Goal: Contribute content: Contribute content

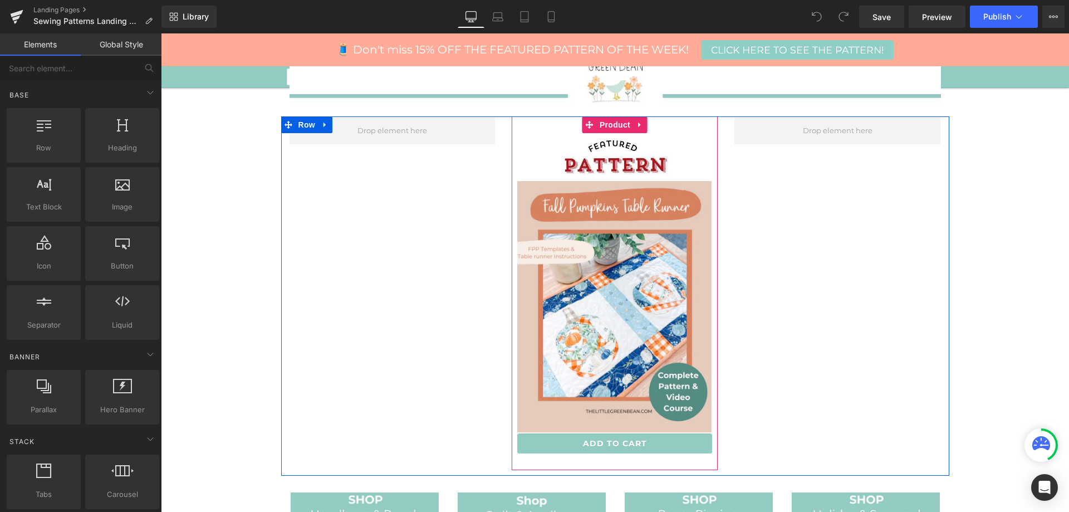
scroll to position [334, 0]
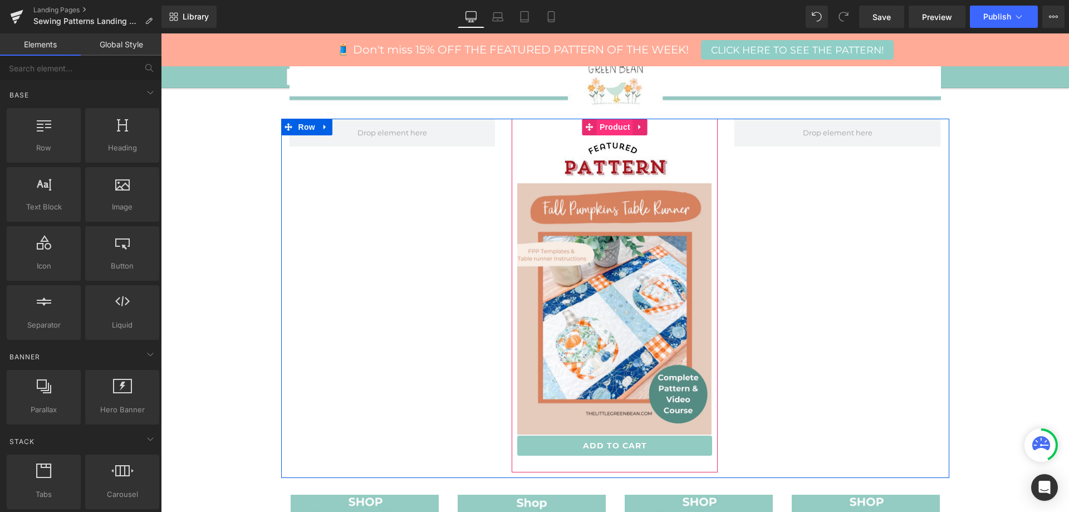
click at [610, 125] on span "Product" at bounding box center [615, 127] width 36 height 17
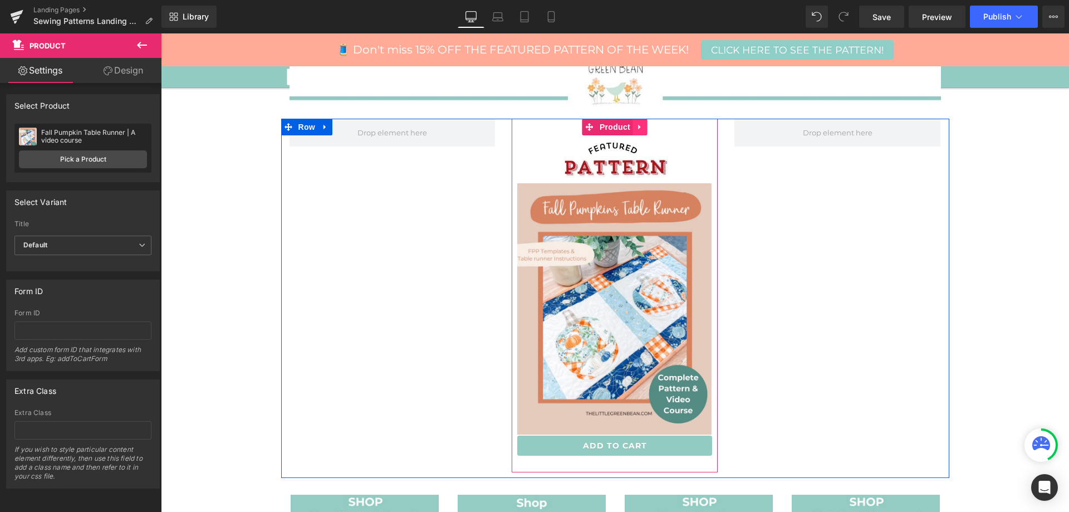
click at [639, 127] on icon at bounding box center [640, 127] width 2 height 5
click at [640, 127] on link at bounding box center [647, 127] width 14 height 17
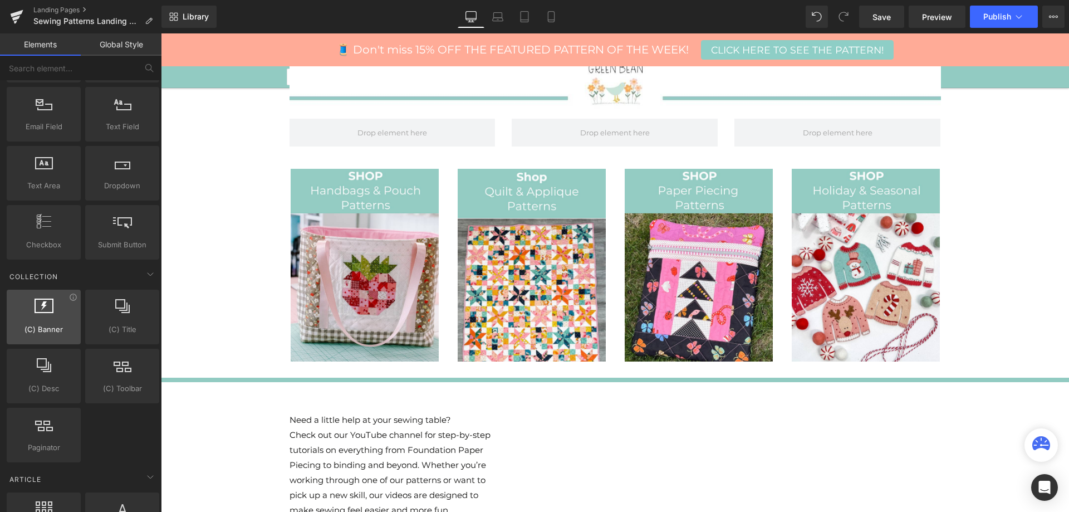
scroll to position [1670, 0]
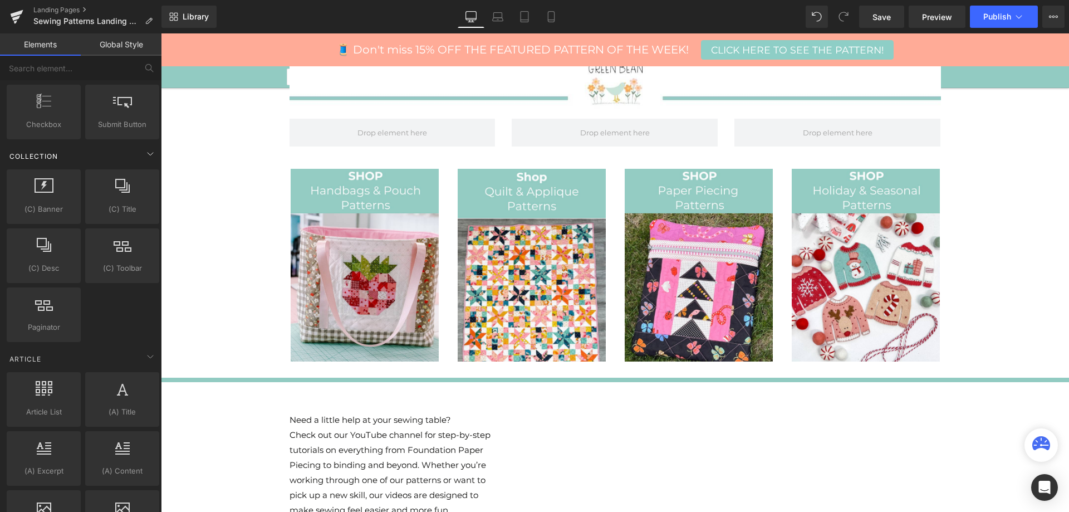
click at [101, 151] on div "Collection" at bounding box center [82, 156] width 157 height 22
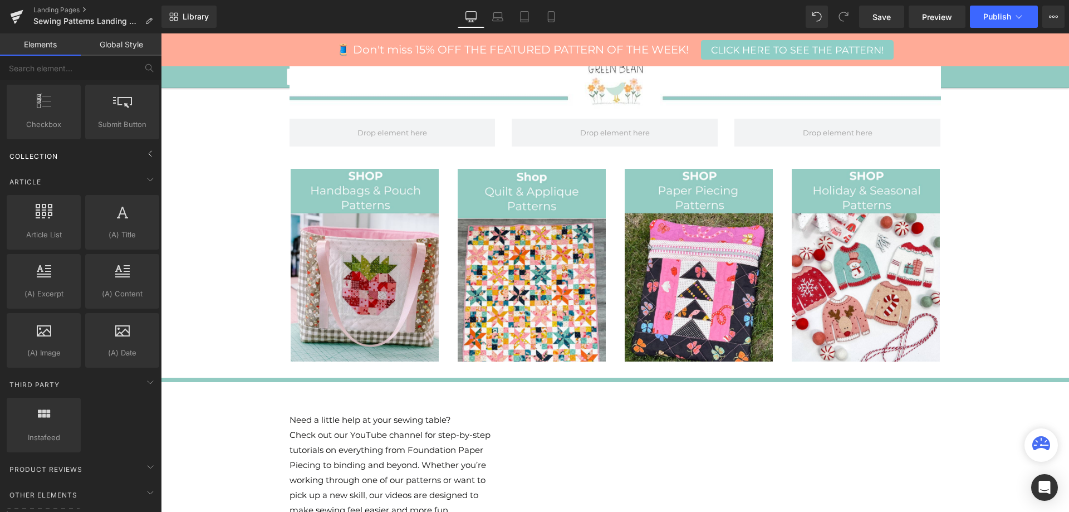
click at [101, 151] on div "Collection" at bounding box center [82, 156] width 157 height 22
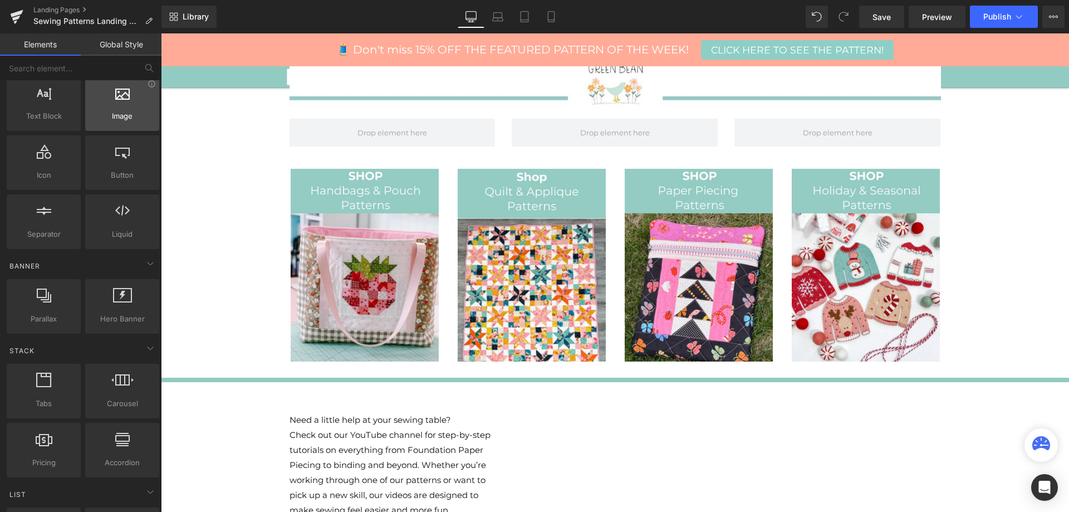
scroll to position [0, 0]
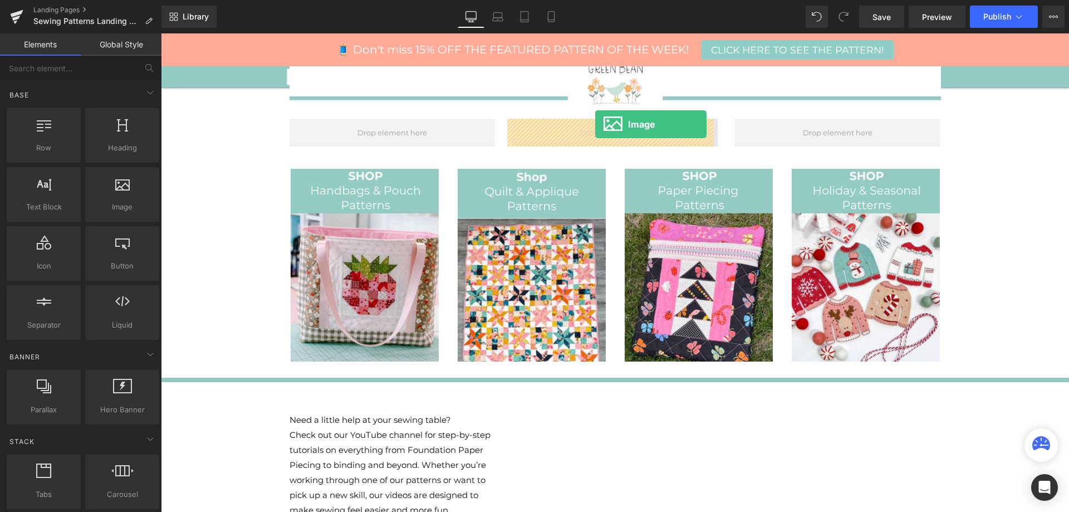
drag, startPoint x: 301, startPoint y: 244, endPoint x: 595, endPoint y: 125, distance: 317.7
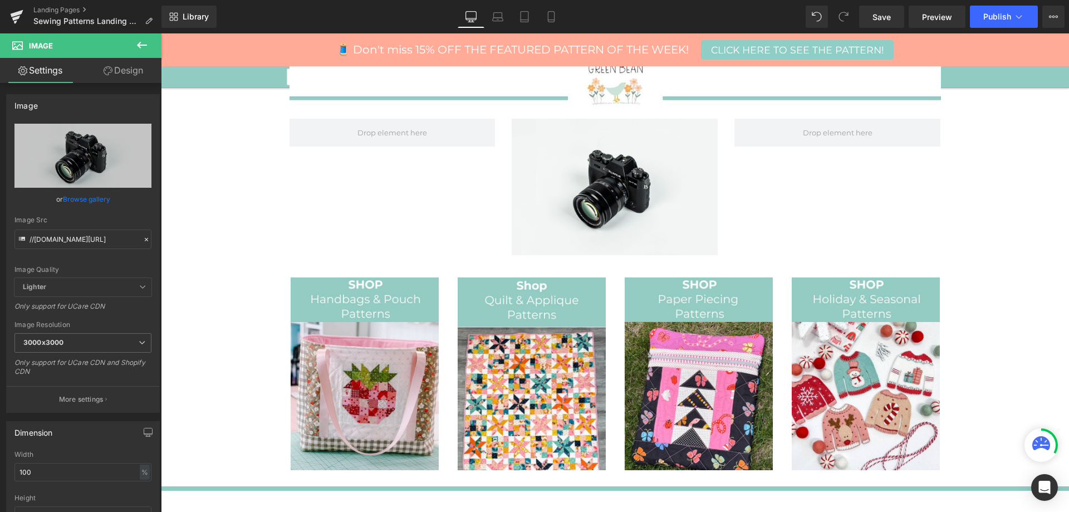
click at [134, 43] on button at bounding box center [141, 45] width 39 height 24
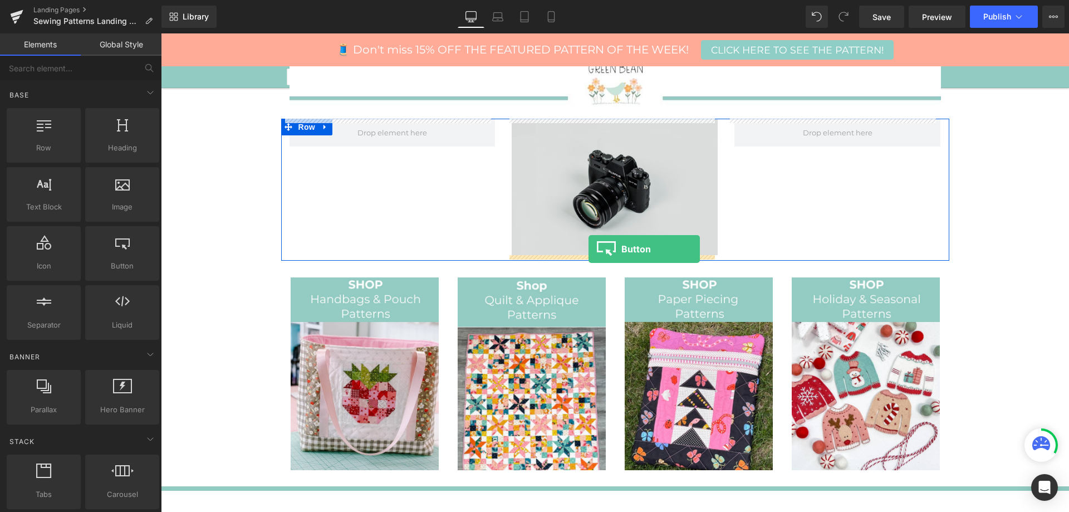
drag, startPoint x: 271, startPoint y: 289, endPoint x: 588, endPoint y: 249, distance: 319.9
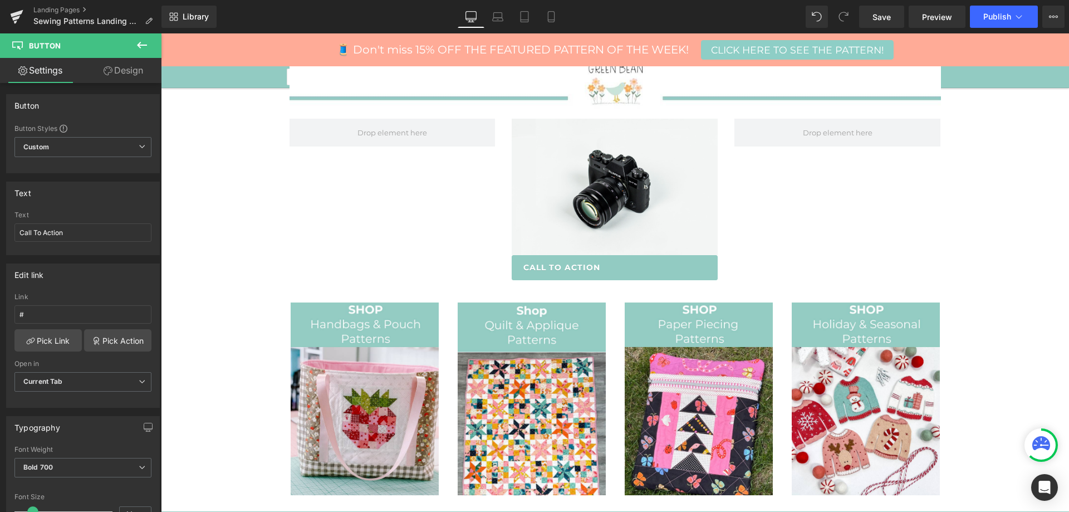
click at [154, 44] on button at bounding box center [141, 45] width 39 height 24
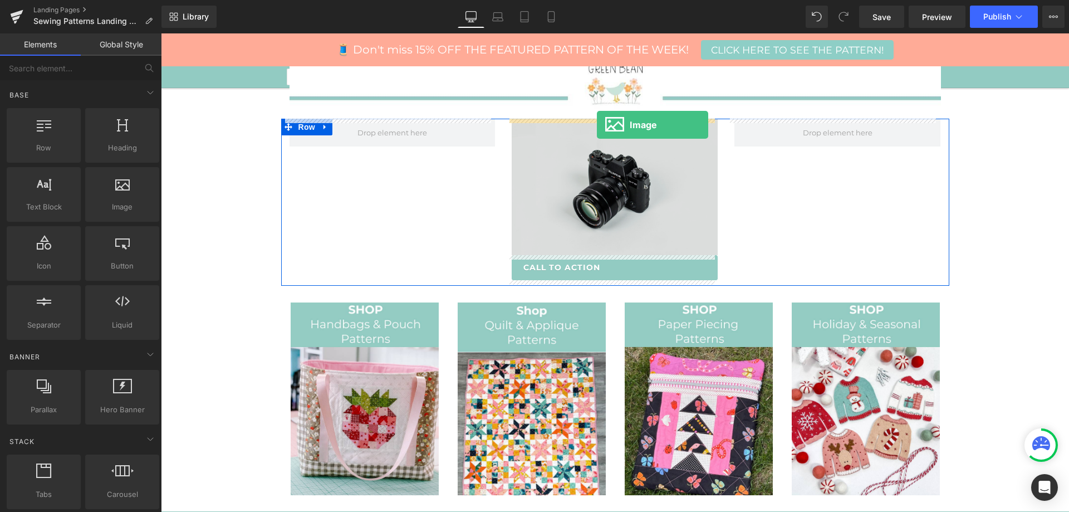
drag, startPoint x: 278, startPoint y: 220, endPoint x: 597, endPoint y: 125, distance: 332.4
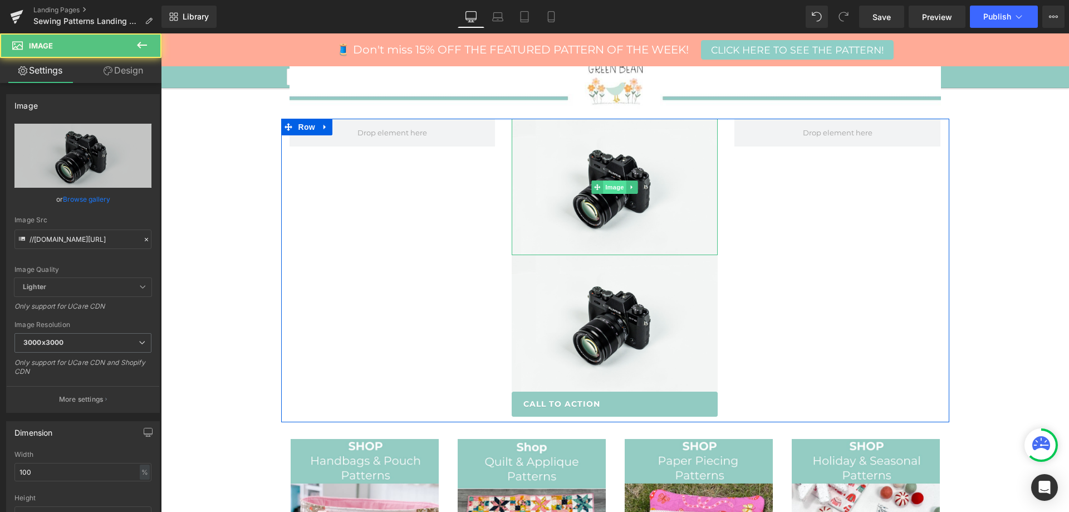
click at [612, 184] on span "Image" at bounding box center [614, 186] width 23 height 13
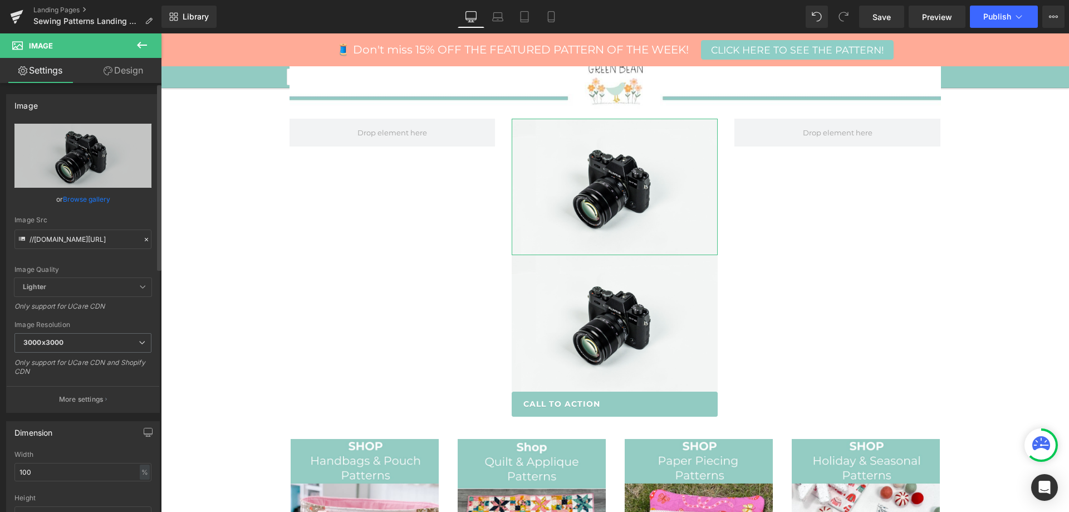
click at [87, 199] on link "Browse gallery" at bounding box center [86, 198] width 47 height 19
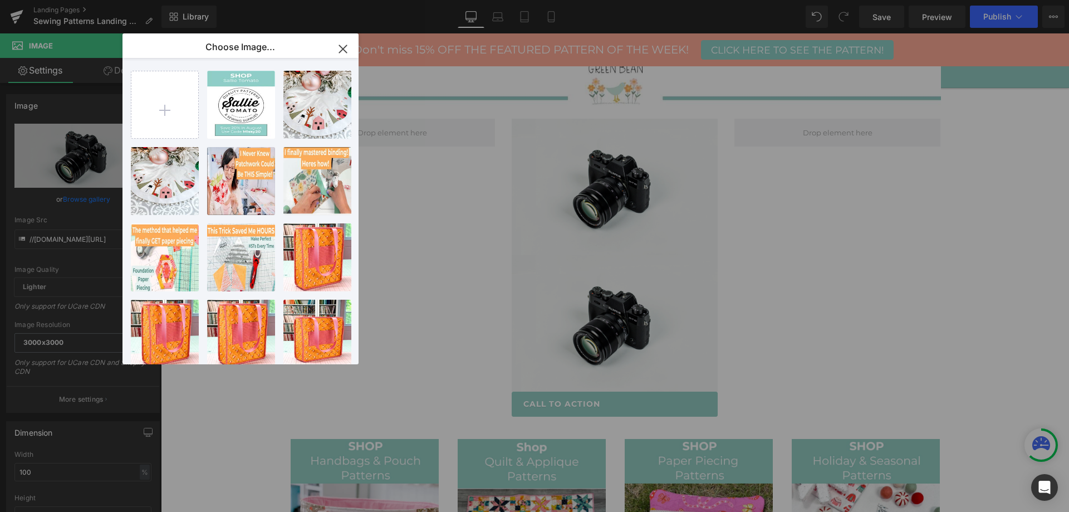
drag, startPoint x: 352, startPoint y: 50, endPoint x: 30, endPoint y: 46, distance: 322.4
click at [352, 50] on button "button" at bounding box center [342, 48] width 31 height 31
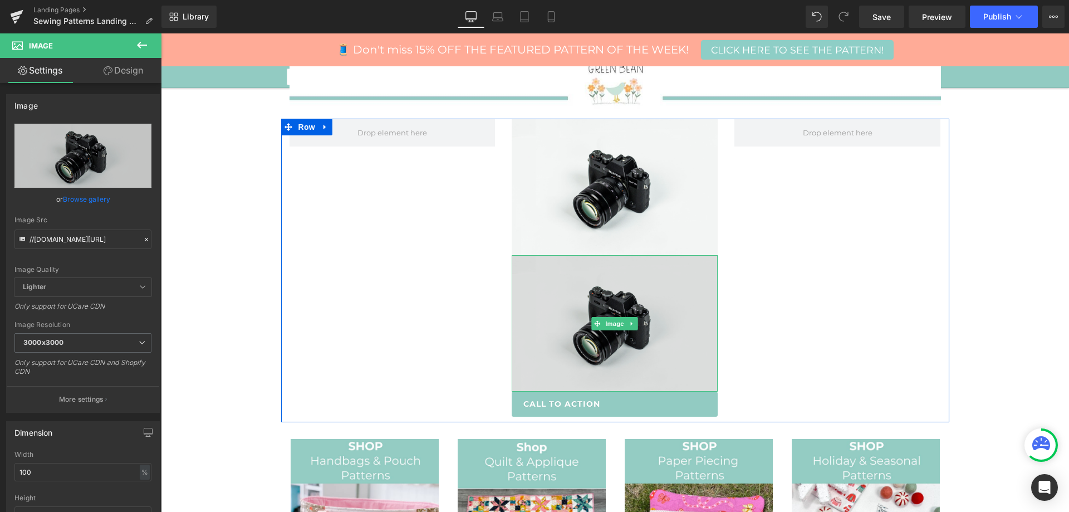
click at [582, 317] on img at bounding box center [615, 323] width 206 height 136
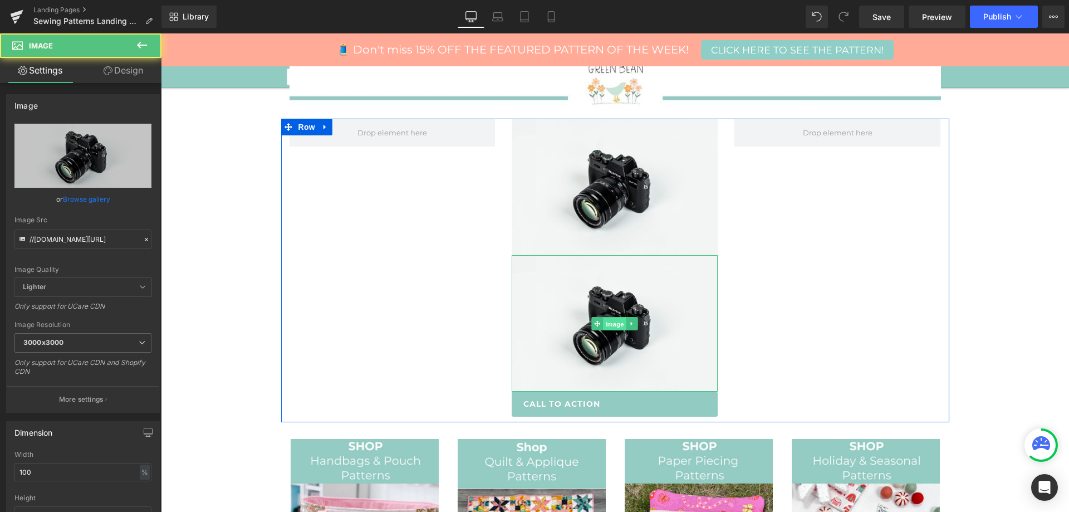
click at [613, 328] on span "Image" at bounding box center [614, 323] width 23 height 13
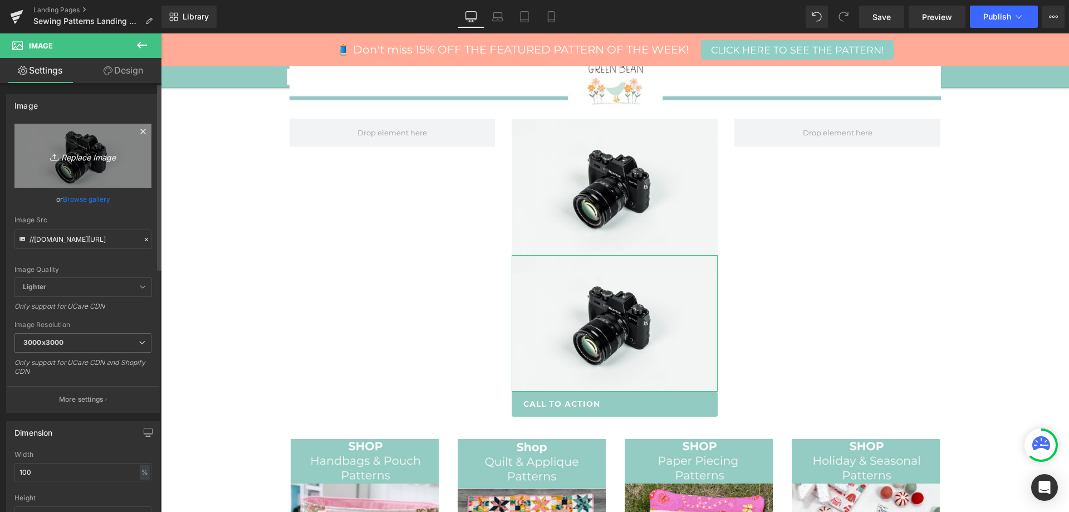
click at [91, 153] on icon "Replace Image" at bounding box center [82, 156] width 89 height 14
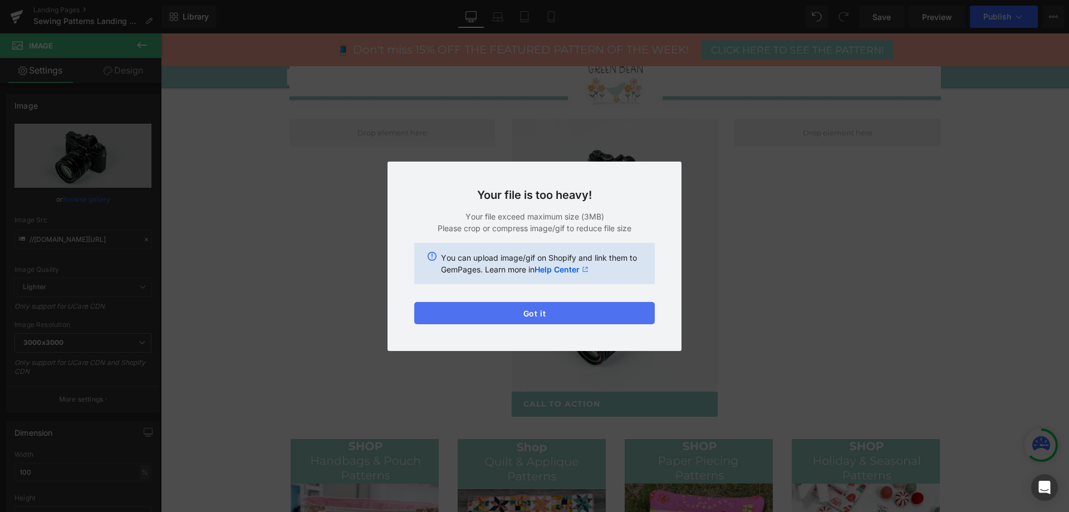
click at [536, 310] on button "Got it" at bounding box center [534, 313] width 241 height 22
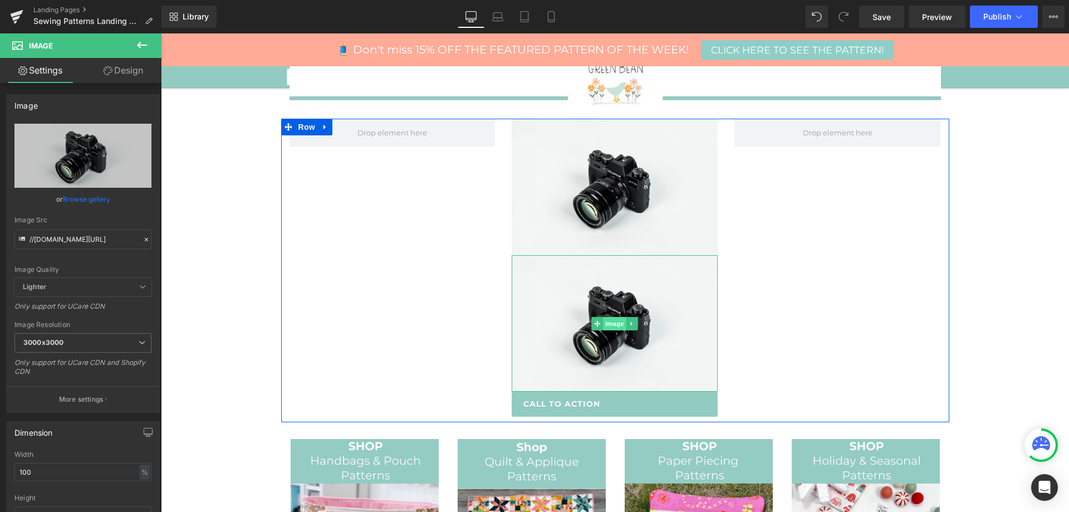
click at [612, 330] on span "Image" at bounding box center [614, 323] width 23 height 13
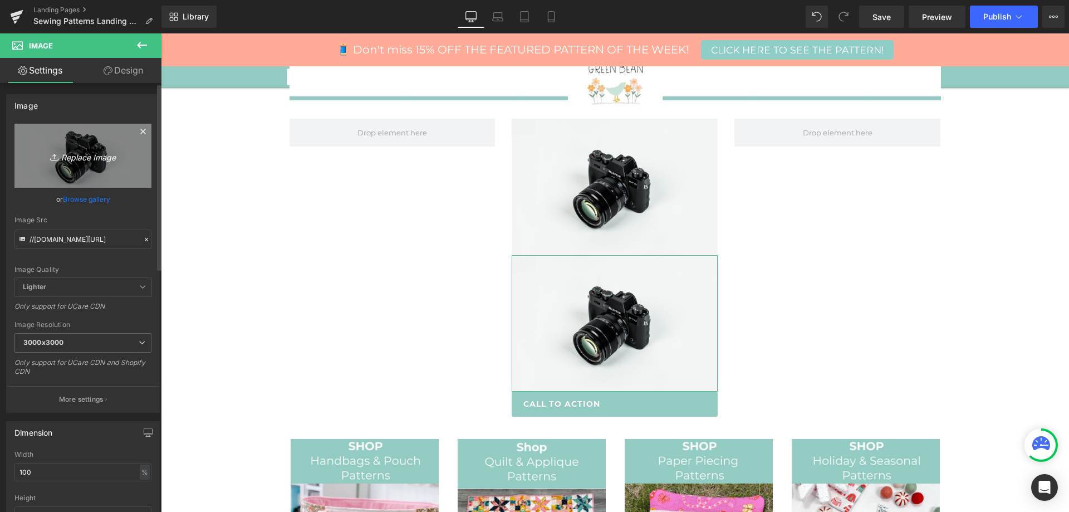
click at [68, 155] on icon "Replace Image" at bounding box center [82, 156] width 89 height 14
type input "C:\fakepath\Screenshot [DATE] 063954.jpg"
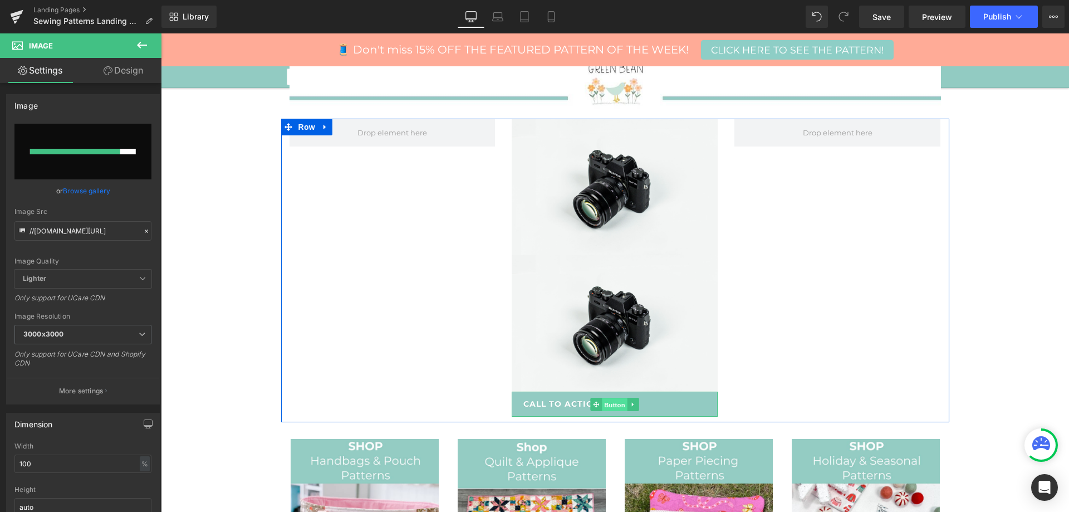
click at [620, 405] on span "Button" at bounding box center [615, 404] width 26 height 13
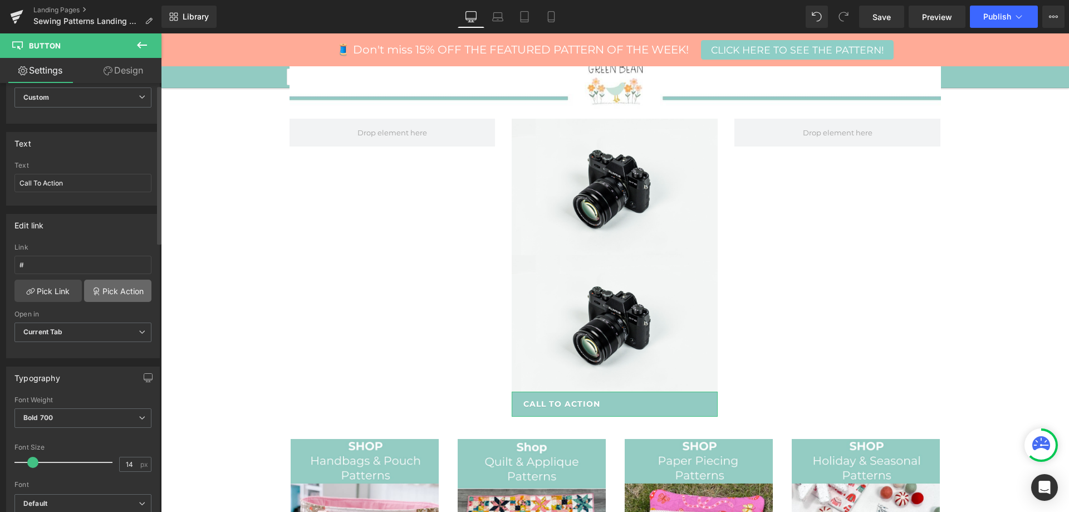
scroll to position [56, 0]
drag, startPoint x: 77, startPoint y: 181, endPoint x: 0, endPoint y: 171, distance: 77.4
click at [0, 171] on div "Text Call To Action Text Call To Action" at bounding box center [83, 158] width 166 height 82
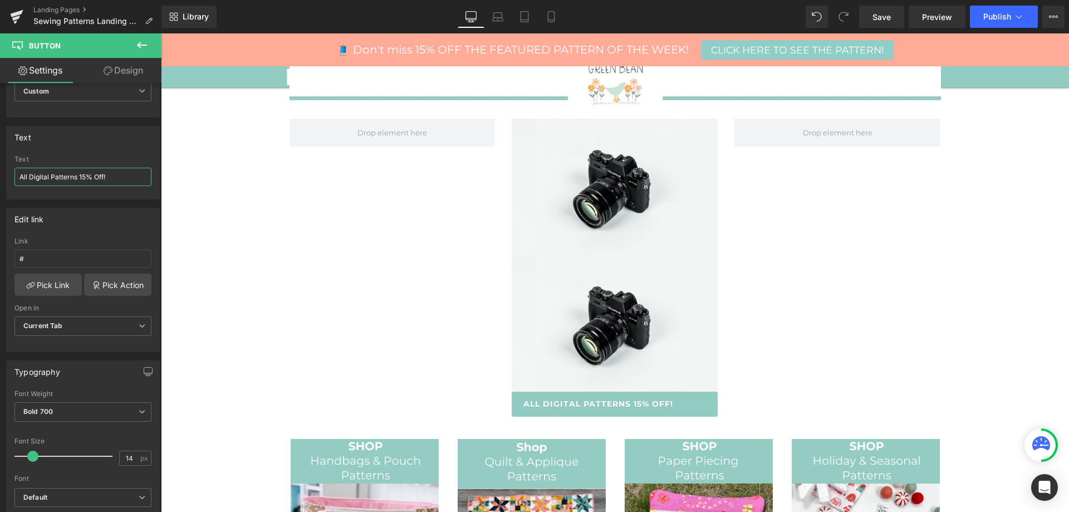
type input "All Digital Patterns 15% Off!"
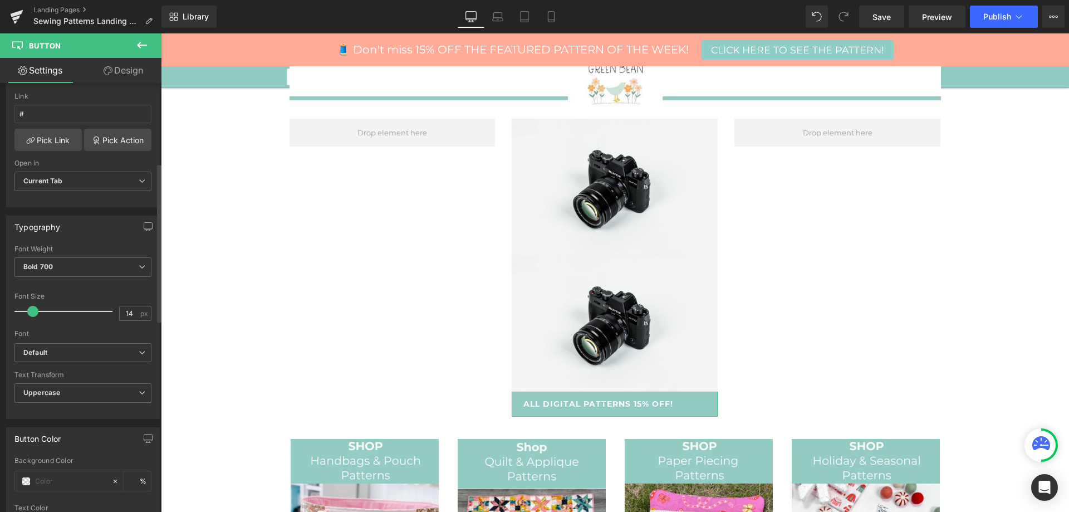
scroll to position [179, 0]
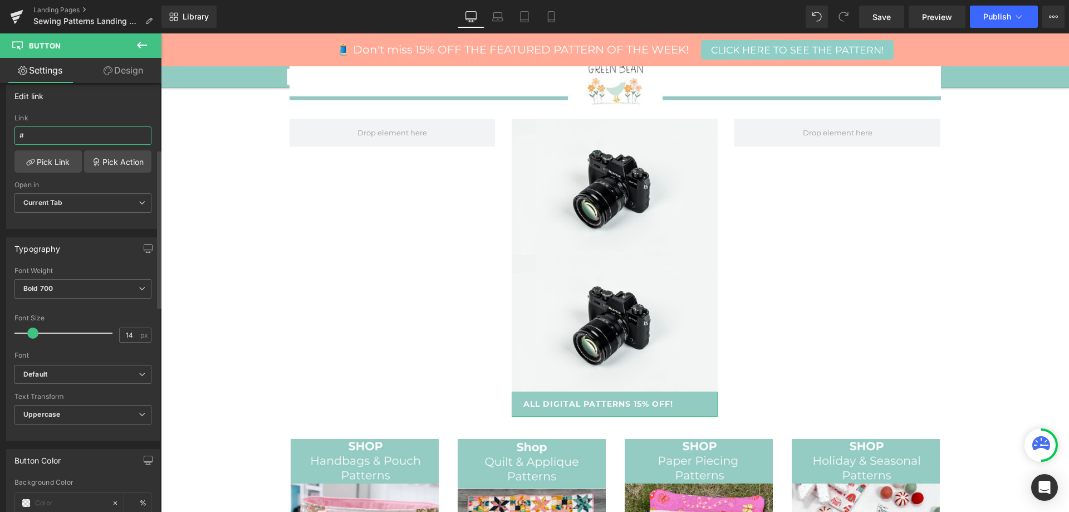
drag, startPoint x: 58, startPoint y: 137, endPoint x: 0, endPoint y: 130, distance: 58.4
click at [0, 130] on div "Edit link # Link # Pick Link Pick Action Current Tab New Tab Open in Current Ta…" at bounding box center [83, 152] width 166 height 153
paste input "[URL][DOMAIN_NAME]"
type input "[URL][DOMAIN_NAME]"
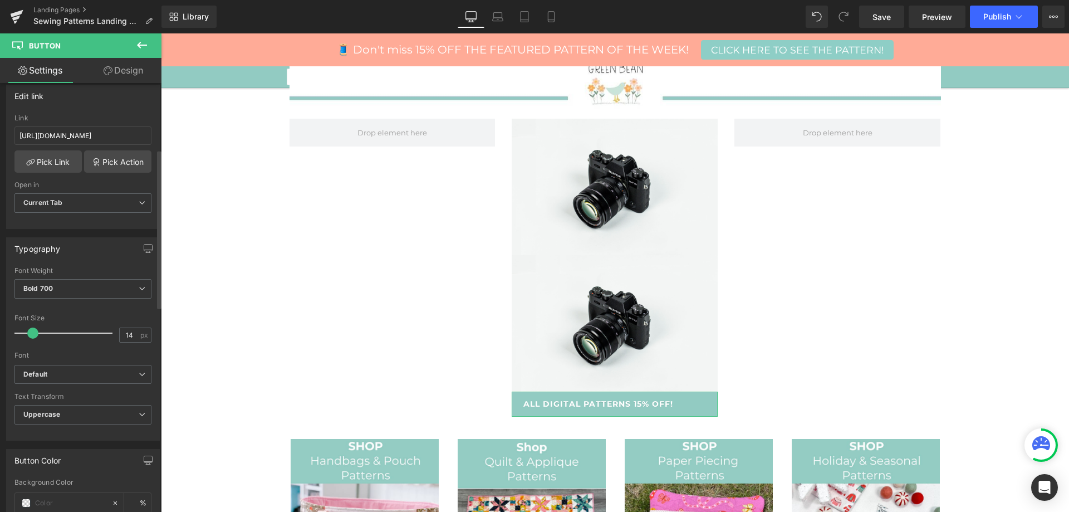
click at [73, 178] on div "[URL][DOMAIN_NAME] Link [URL][DOMAIN_NAME] Pick Link Pick Action Current Tab Ne…" at bounding box center [83, 171] width 153 height 114
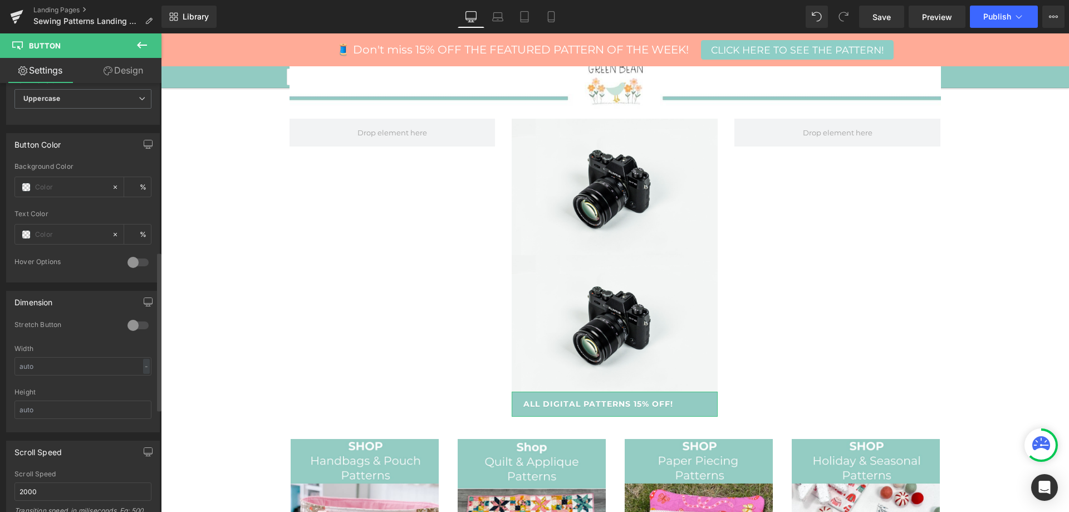
scroll to position [513, 0]
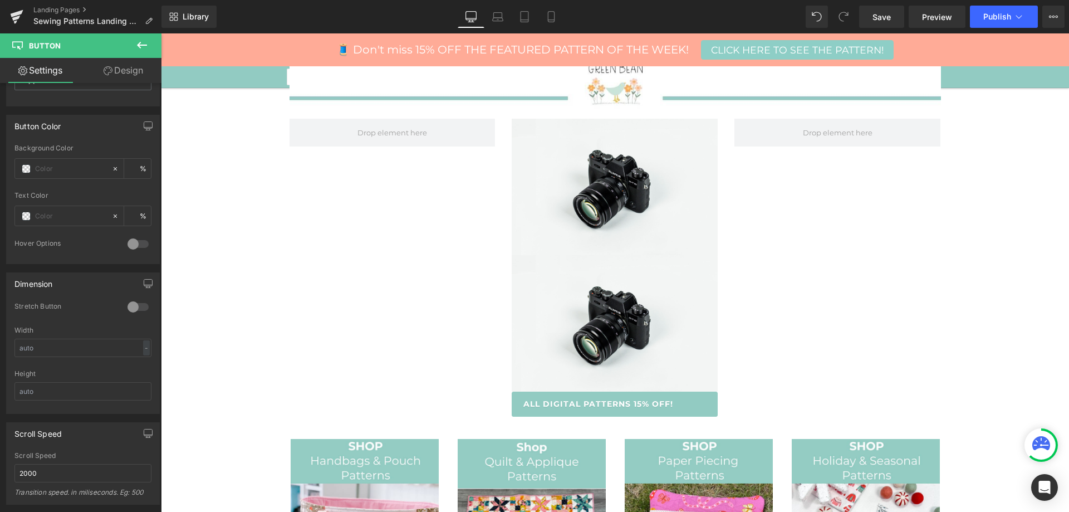
click at [145, 37] on button at bounding box center [141, 45] width 39 height 24
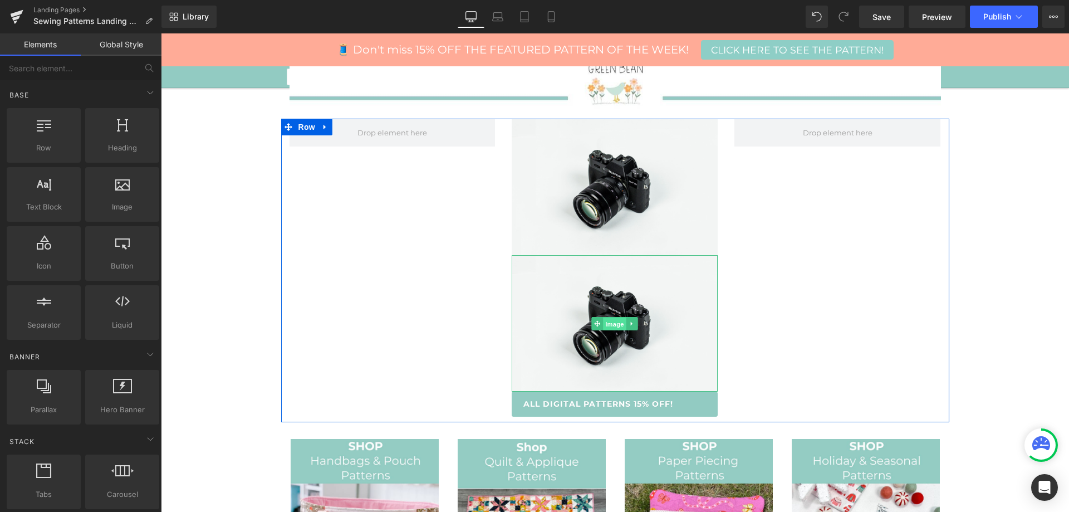
click at [614, 318] on span "Image" at bounding box center [614, 323] width 23 height 13
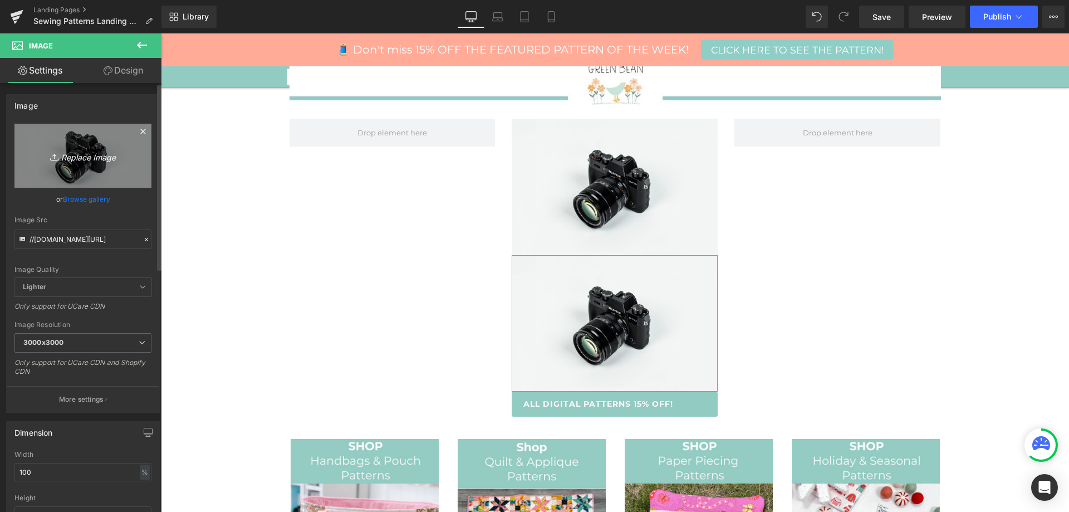
click at [66, 158] on icon "Replace Image" at bounding box center [82, 156] width 89 height 14
type input "C:\fakepath\Screenshot [DATE] 063954.jpg"
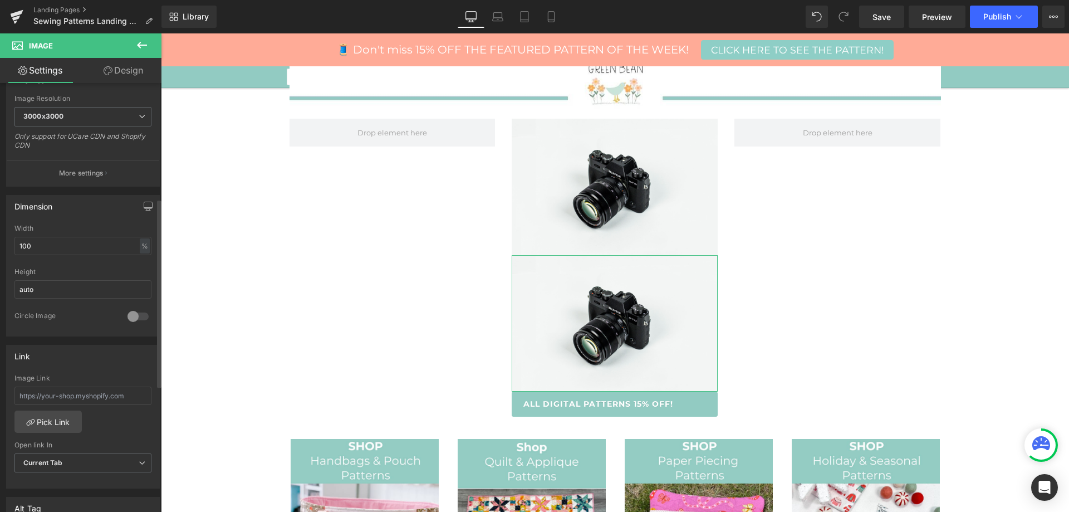
scroll to position [278, 0]
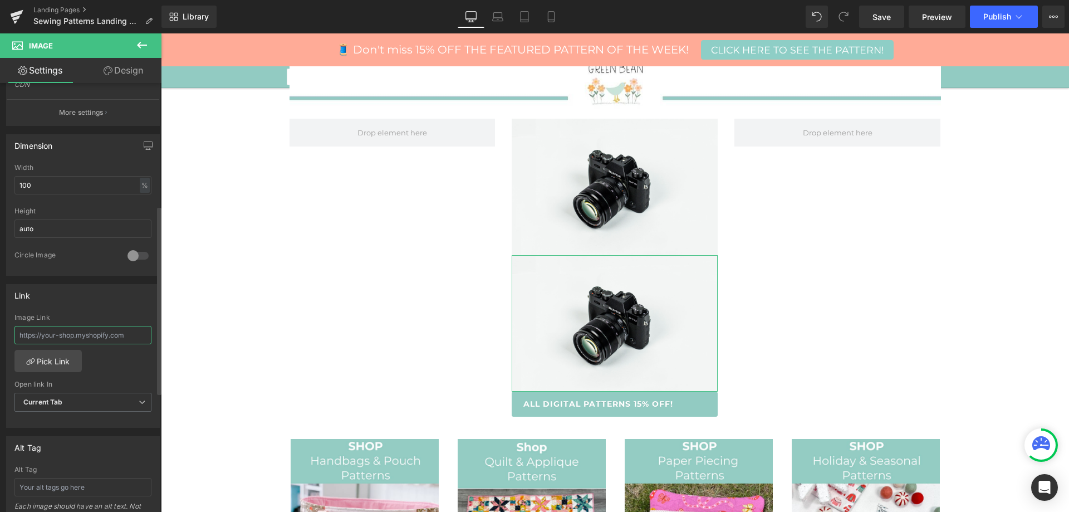
click at [139, 336] on input "text" at bounding box center [82, 335] width 137 height 18
paste input "[URL][DOMAIN_NAME]"
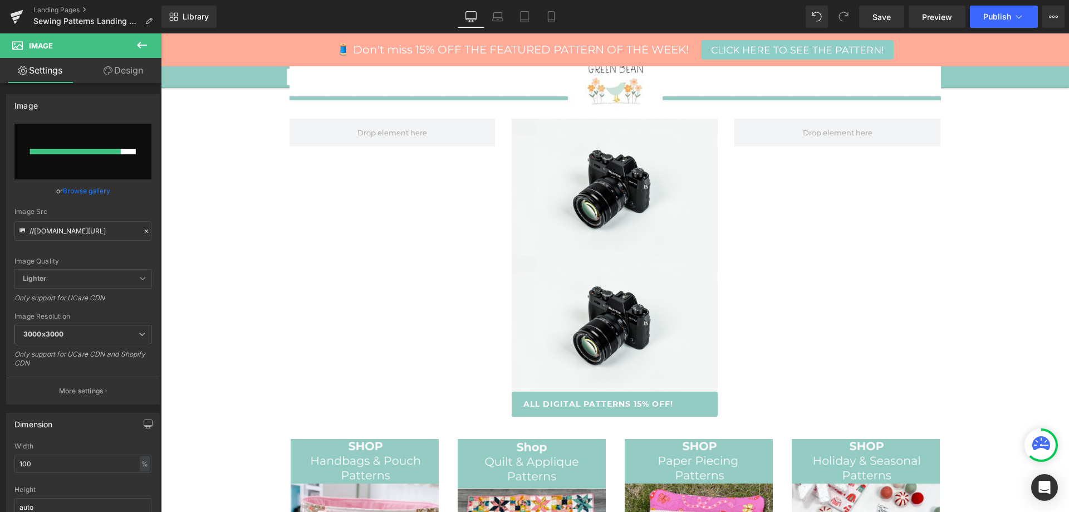
type input "[URL][DOMAIN_NAME]"
click at [90, 192] on link "Browse gallery" at bounding box center [86, 190] width 47 height 19
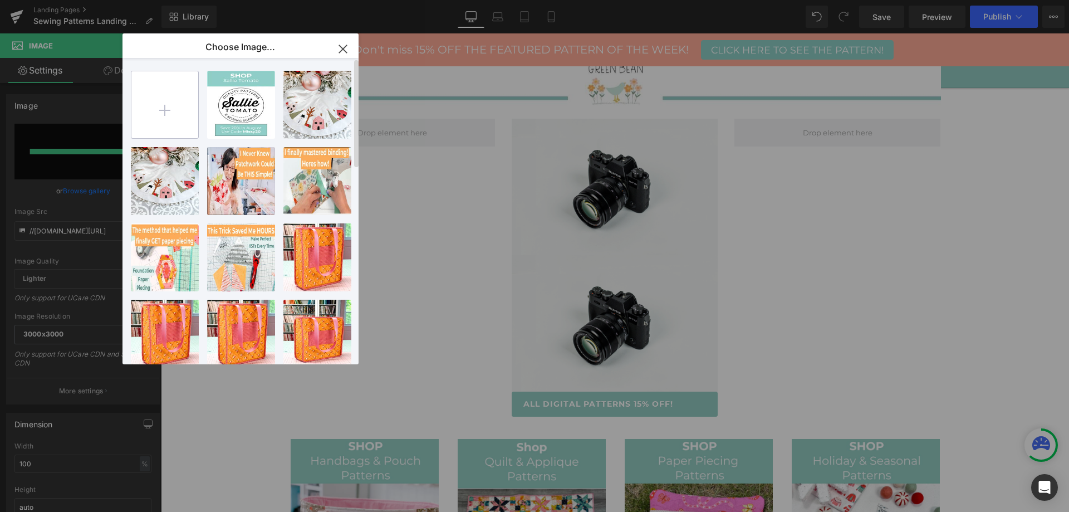
click at [168, 85] on input "file" at bounding box center [164, 104] width 67 height 67
type input "C:\fakepath\Screenshot [DATE] 063954.jpg"
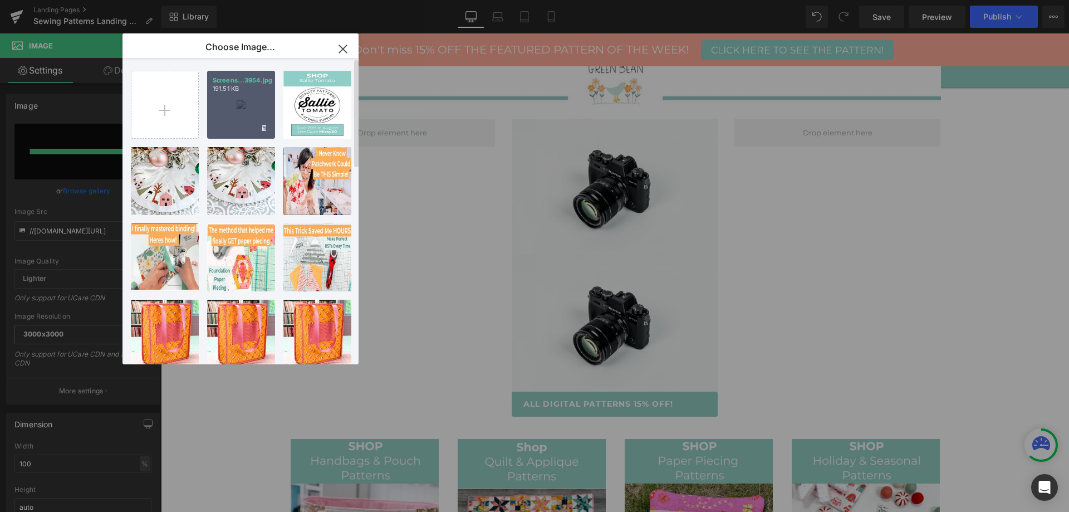
click at [239, 102] on div "Screens...3954.jpg 191.51 KB" at bounding box center [241, 105] width 68 height 68
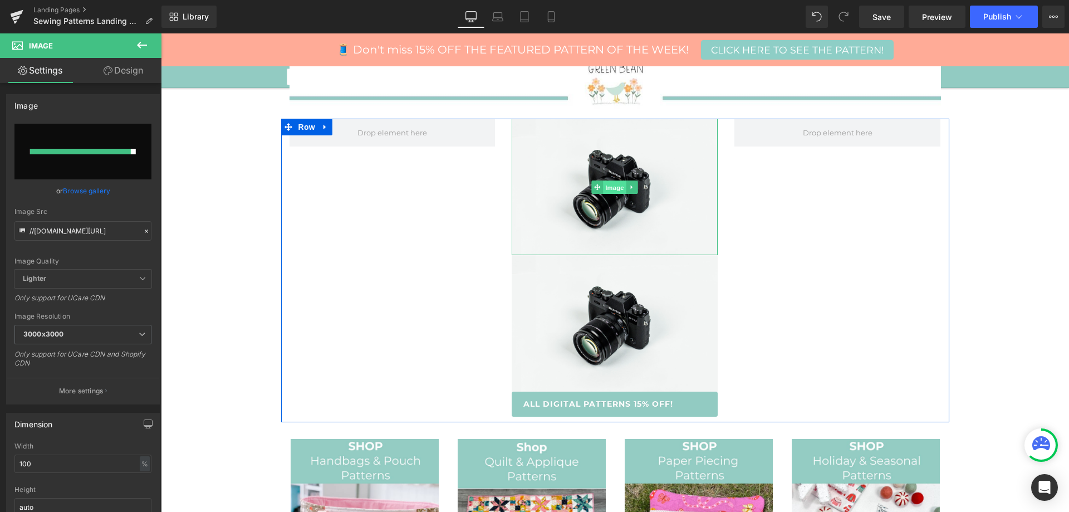
click at [603, 183] on span "Image" at bounding box center [614, 186] width 23 height 13
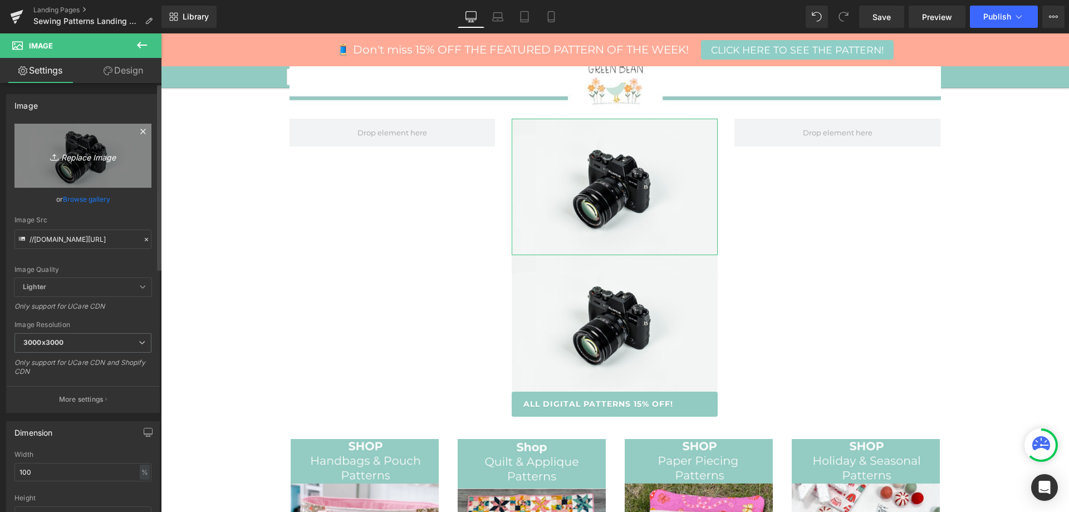
click at [70, 153] on icon "Replace Image" at bounding box center [82, 156] width 89 height 14
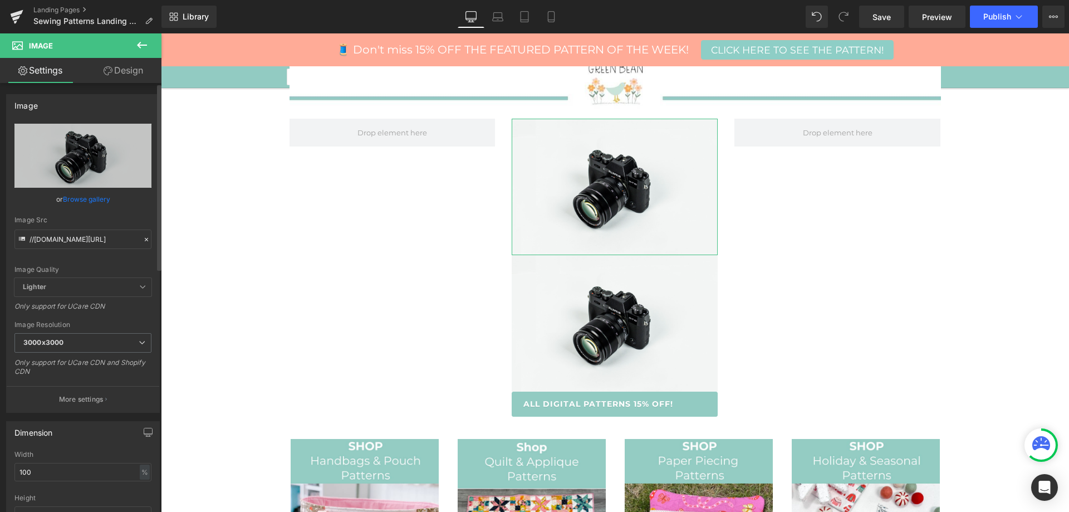
click at [81, 199] on link "Browse gallery" at bounding box center [86, 198] width 47 height 19
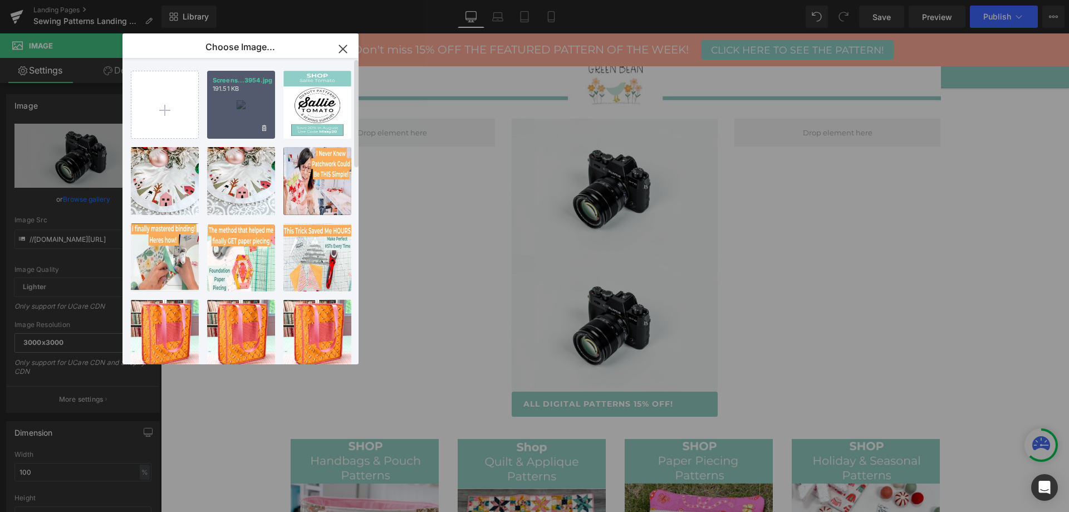
click at [234, 90] on p "191.51 KB" at bounding box center [241, 89] width 57 height 8
type input "[URL][DOMAIN_NAME]"
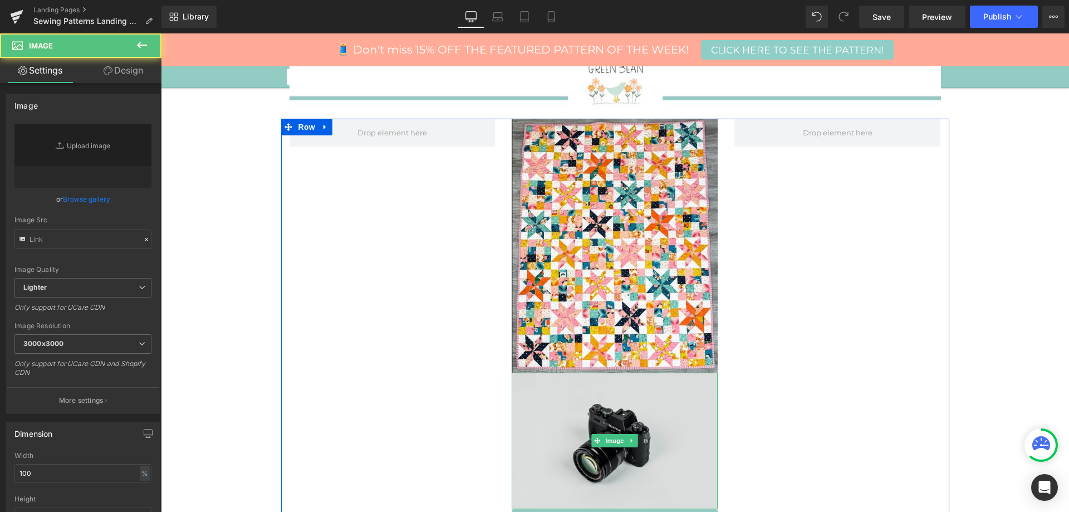
click at [610, 405] on img at bounding box center [615, 440] width 206 height 136
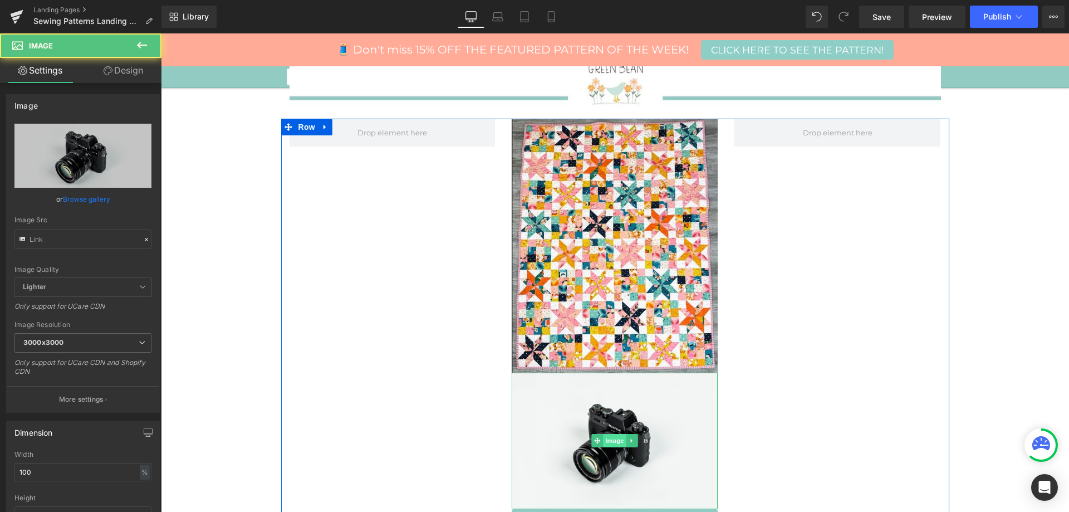
type input "//[DOMAIN_NAME][URL]"
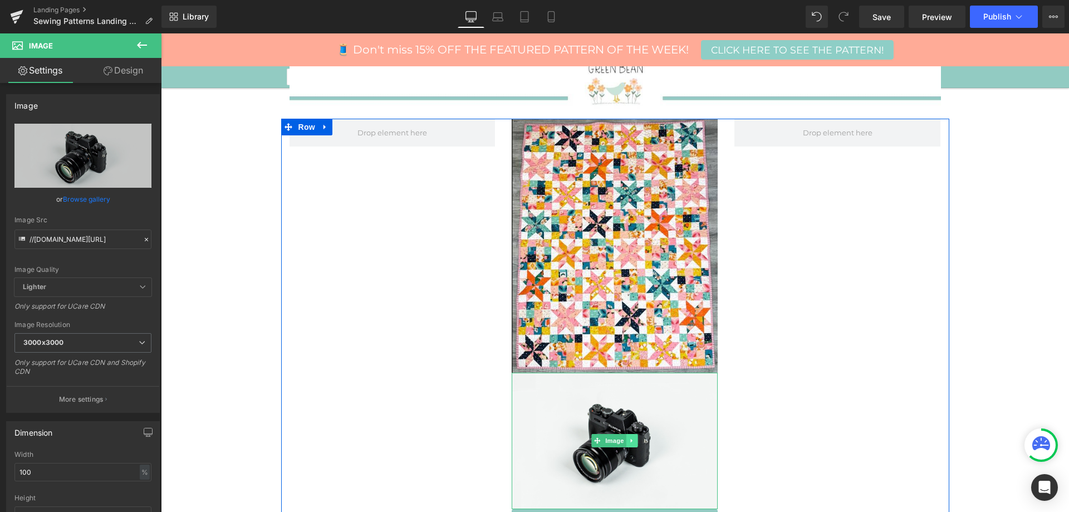
click at [629, 438] on icon at bounding box center [632, 440] width 6 height 7
click at [635, 440] on icon at bounding box center [638, 441] width 6 height 6
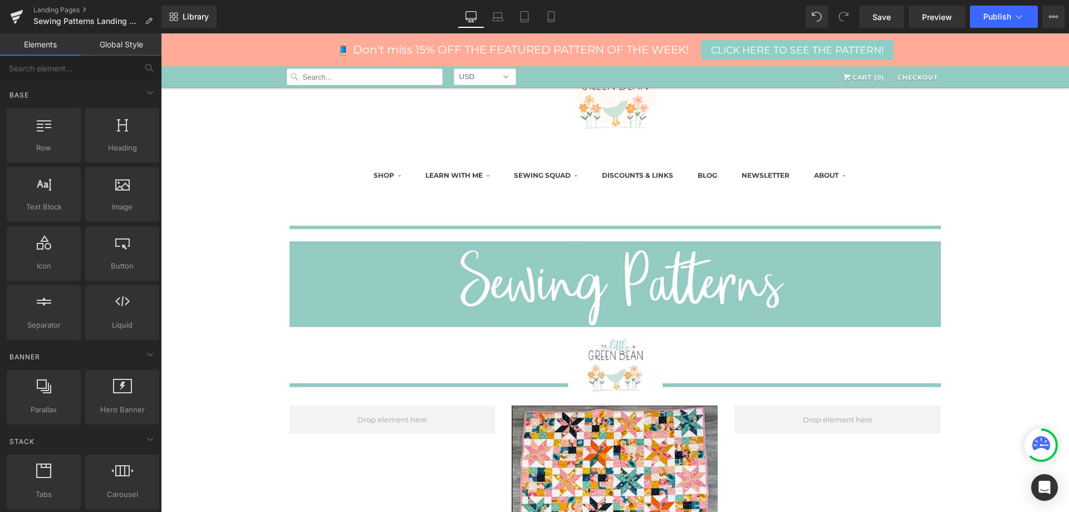
scroll to position [445, 0]
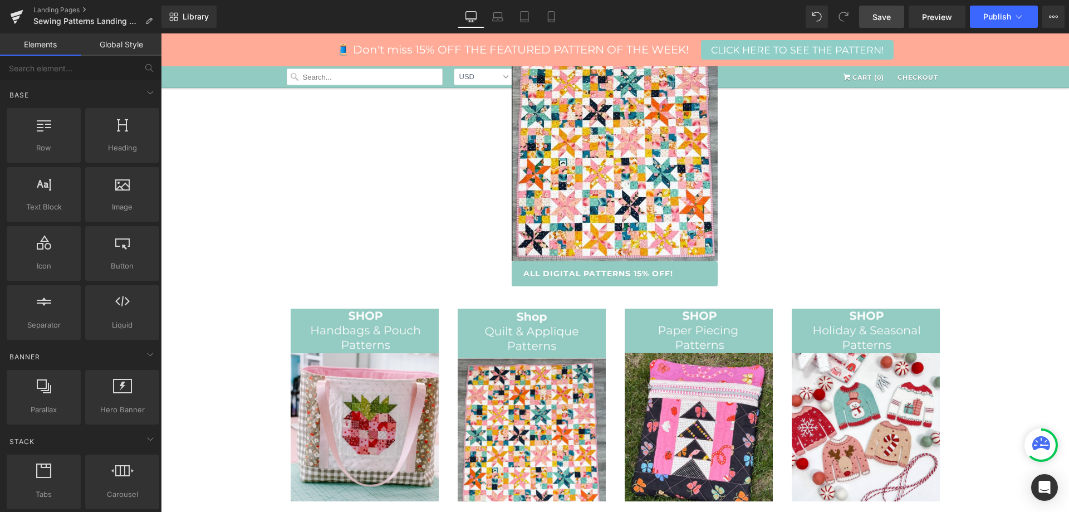
click at [874, 21] on span "Save" at bounding box center [881, 17] width 18 height 12
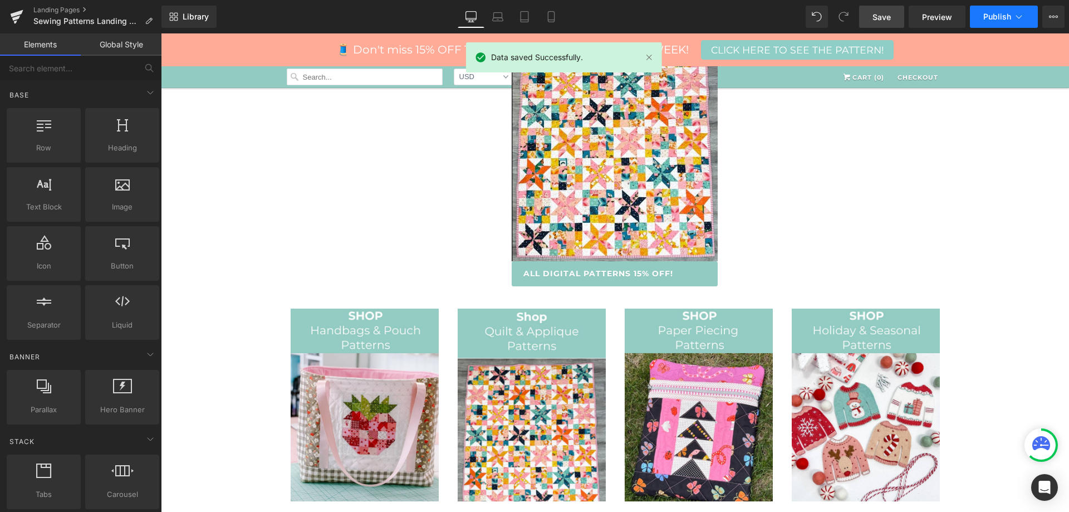
click at [994, 15] on span "Publish" at bounding box center [997, 16] width 28 height 9
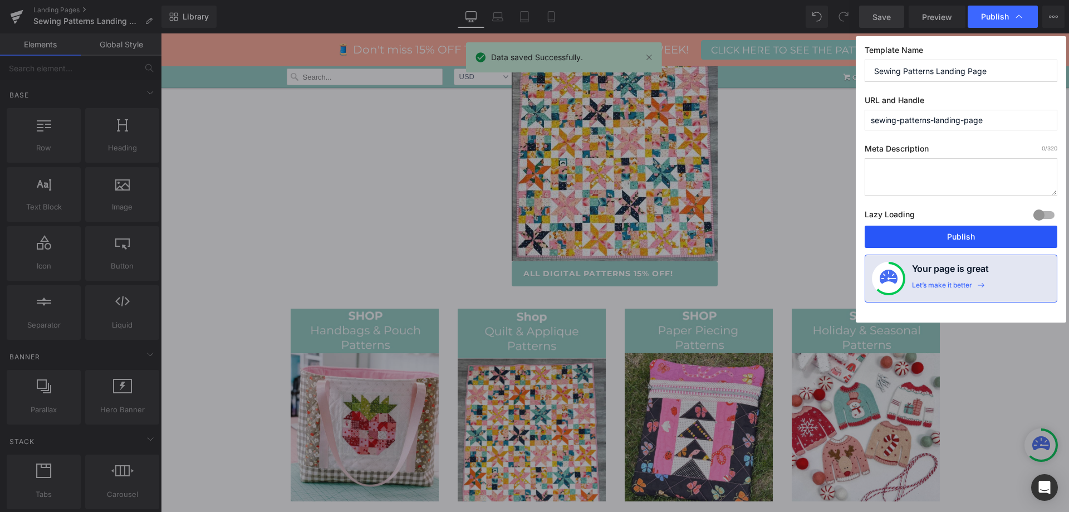
click at [924, 244] on button "Publish" at bounding box center [961, 236] width 193 height 22
